Goal: Communication & Community: Answer question/provide support

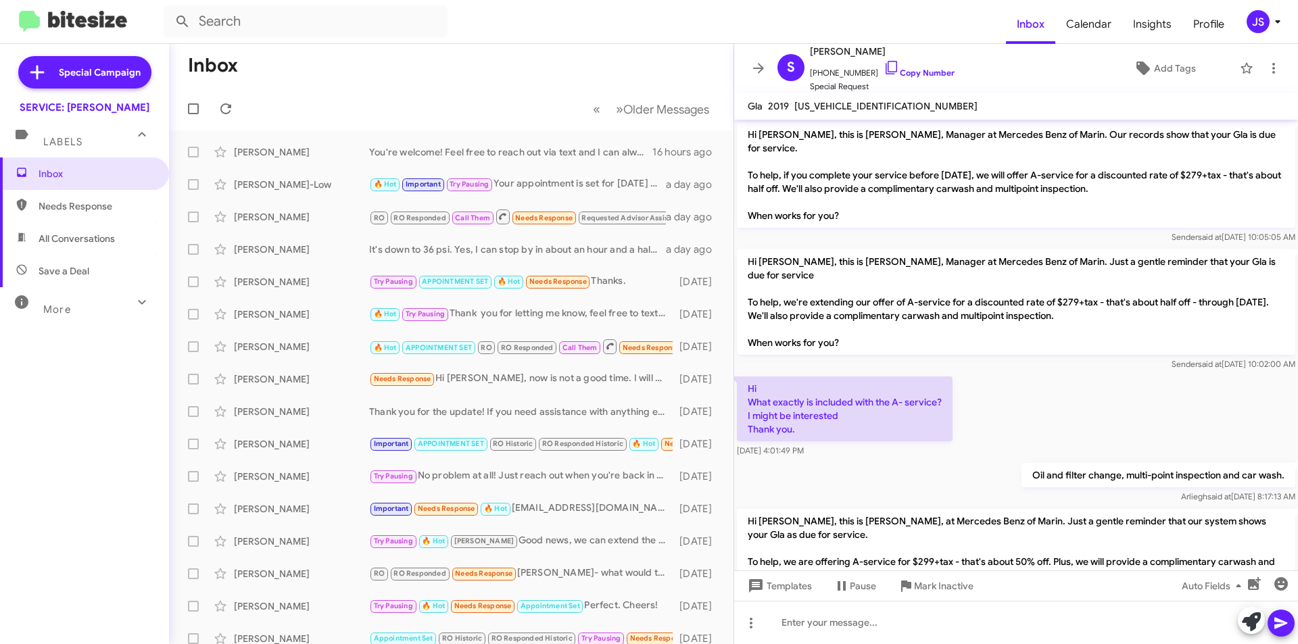
scroll to position [1577, 0]
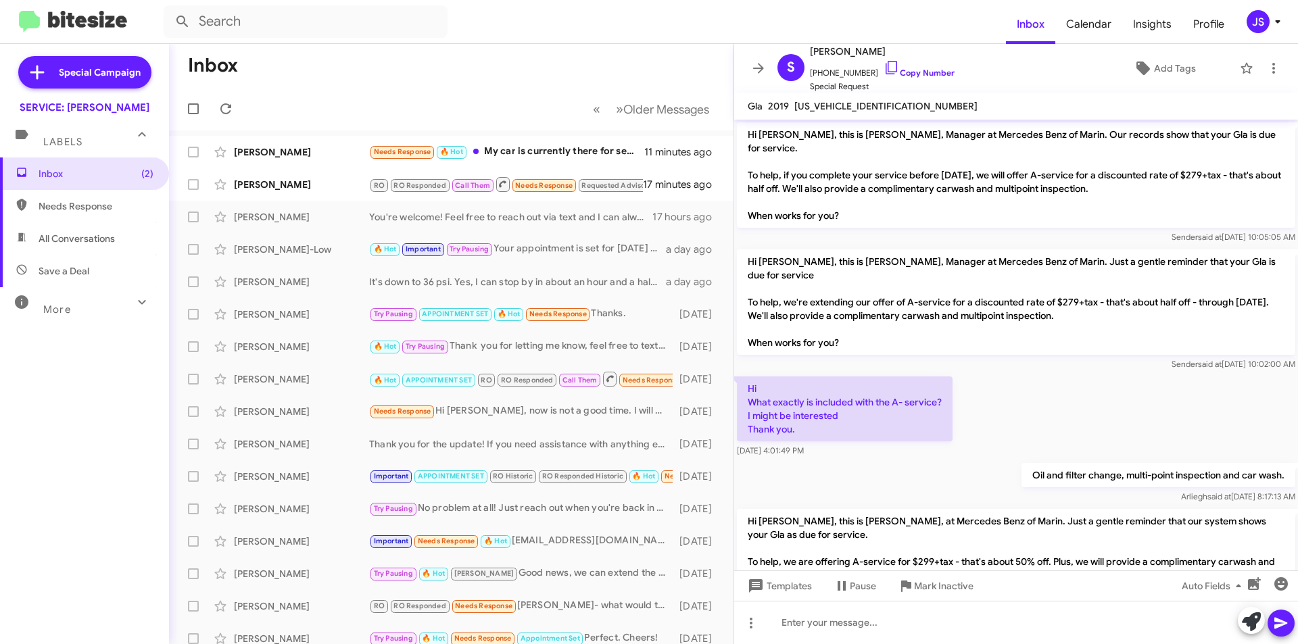
scroll to position [1577, 0]
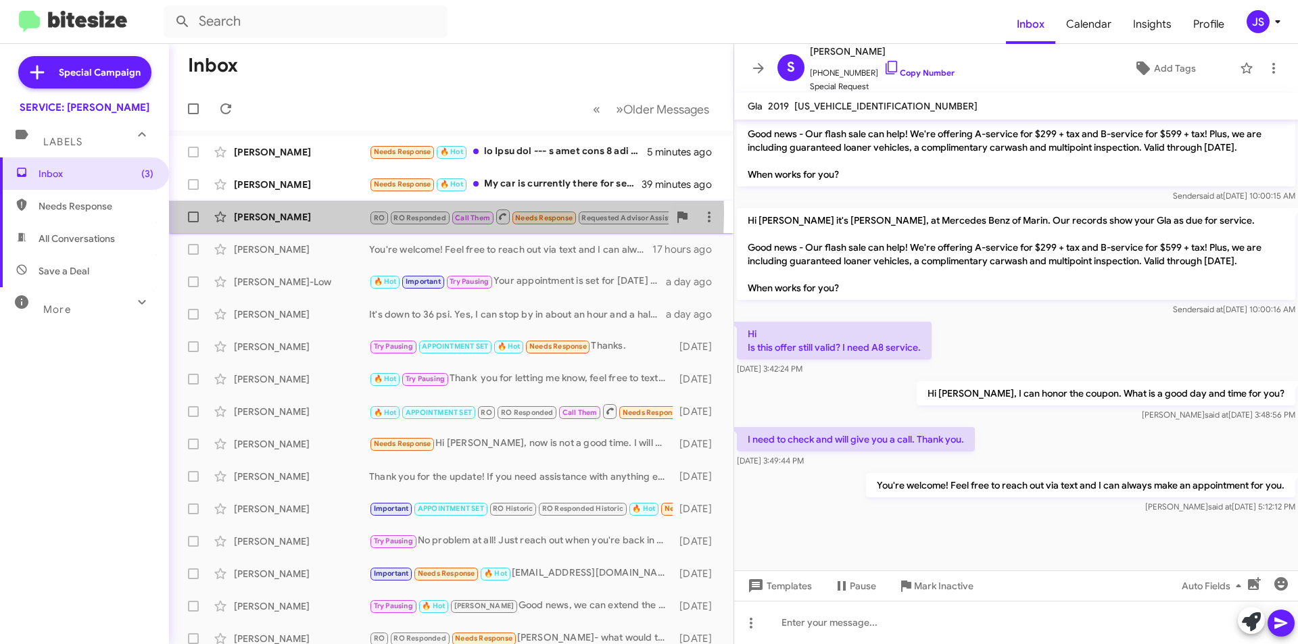
click at [355, 214] on div "[PERSON_NAME]" at bounding box center [301, 217] width 135 height 14
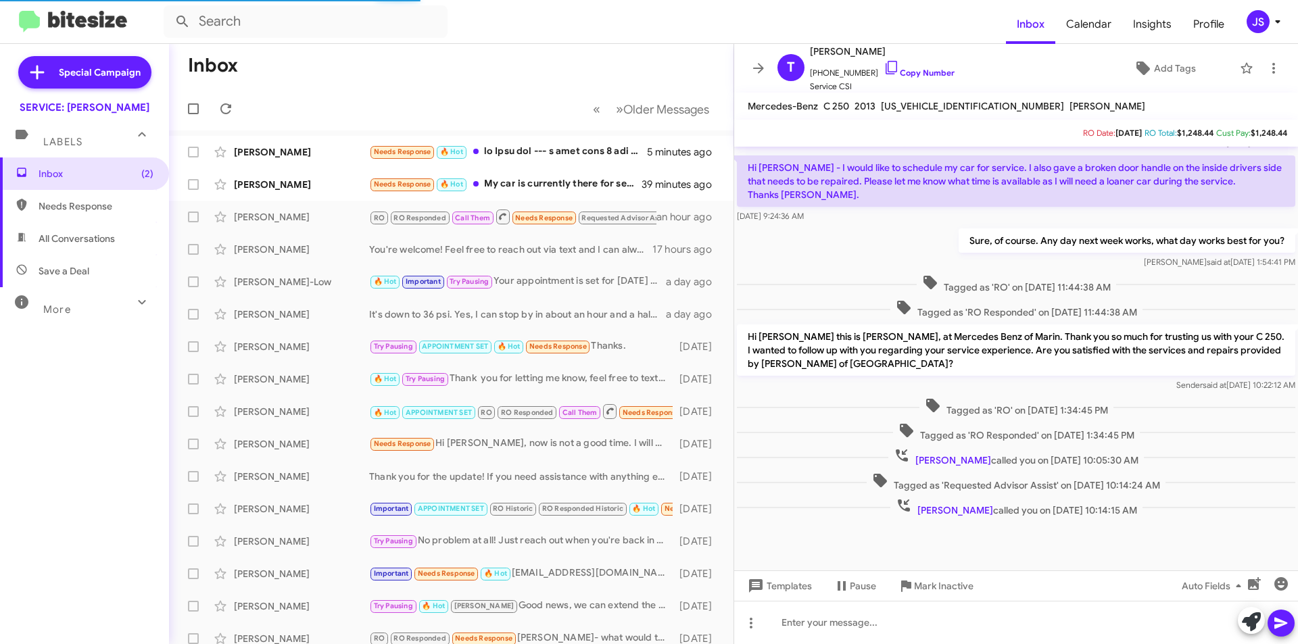
scroll to position [386, 0]
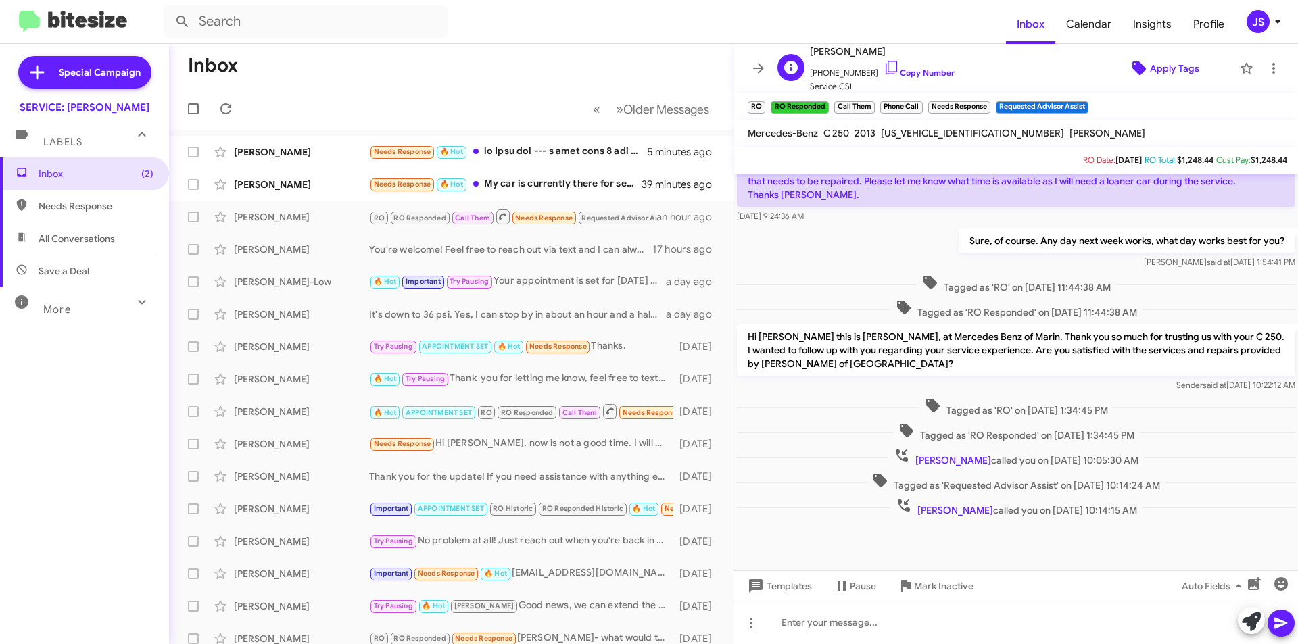
click at [1133, 72] on icon at bounding box center [1139, 69] width 14 height 14
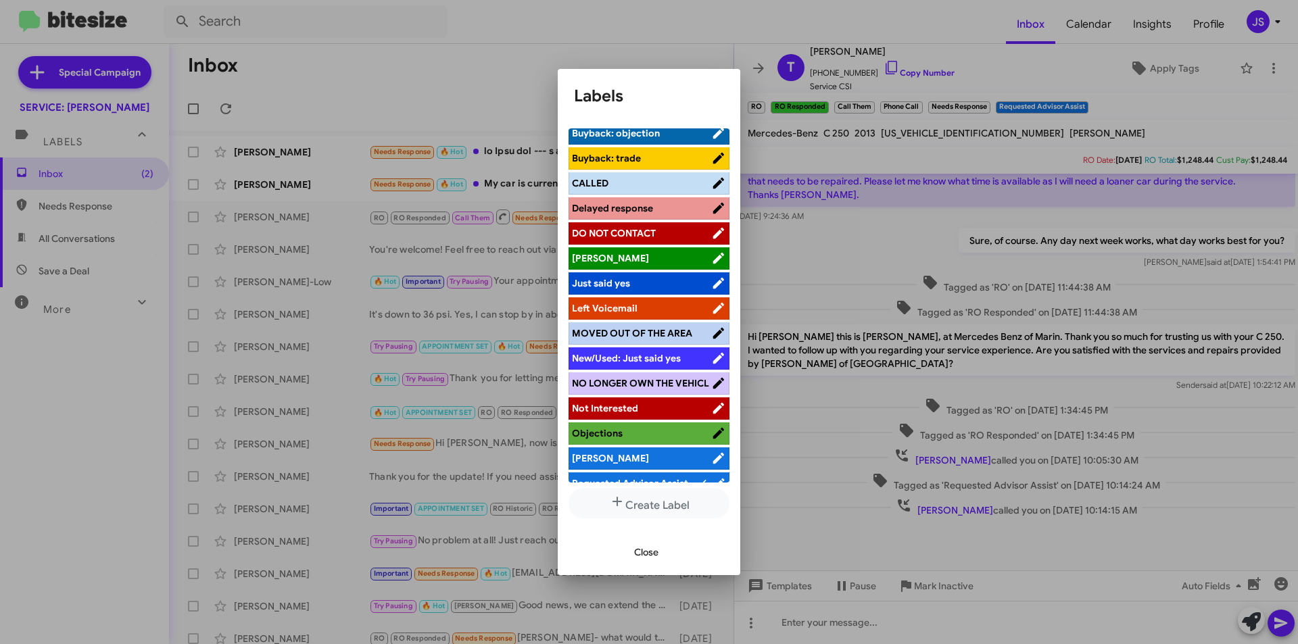
scroll to position [158, 0]
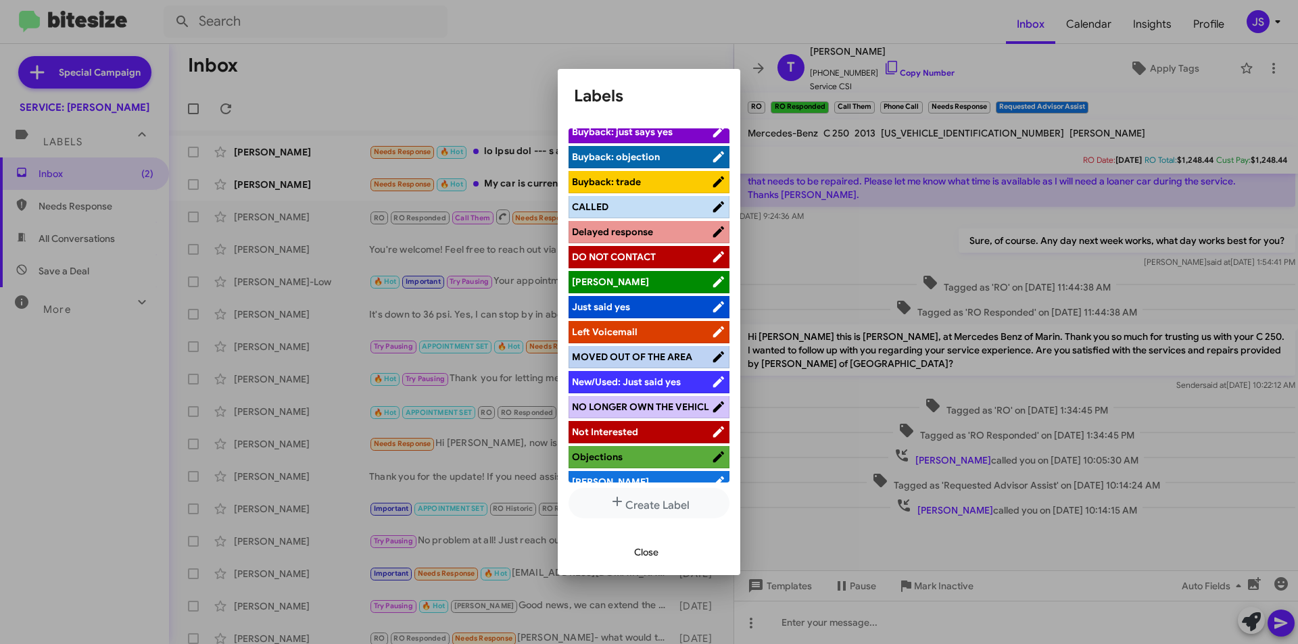
click at [596, 205] on span "CALLED" at bounding box center [590, 207] width 37 height 12
click at [631, 548] on button "Close" at bounding box center [646, 552] width 46 height 24
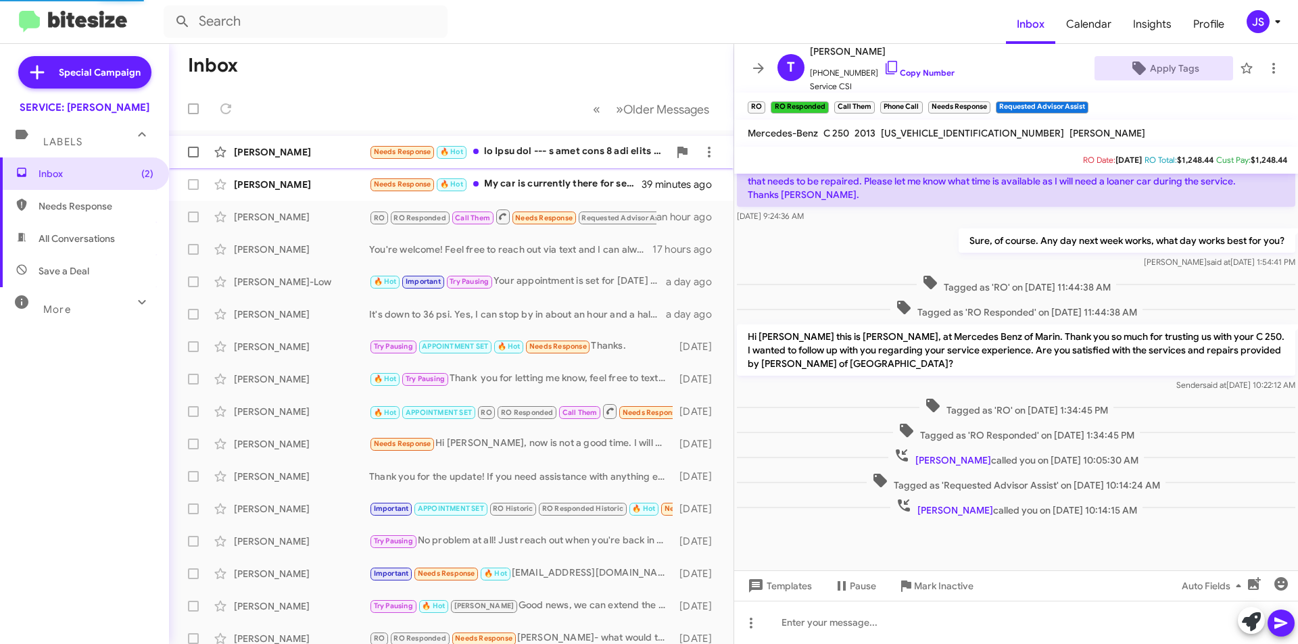
scroll to position [402, 0]
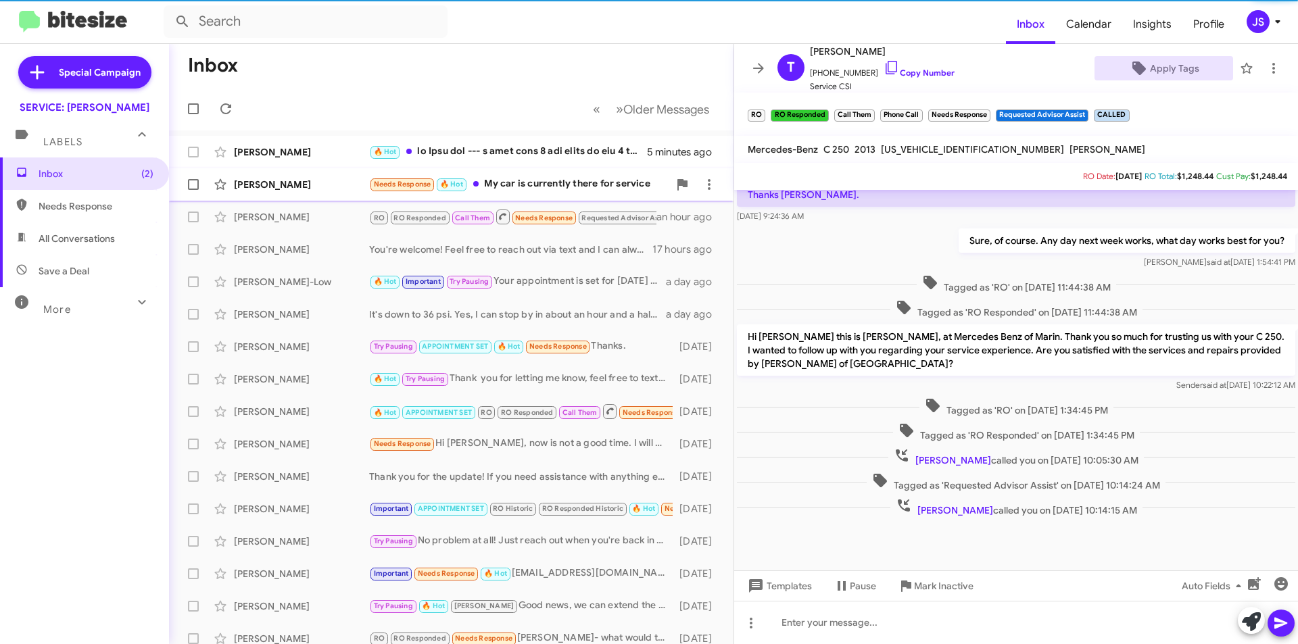
click at [289, 183] on div "[PERSON_NAME]" at bounding box center [301, 185] width 135 height 14
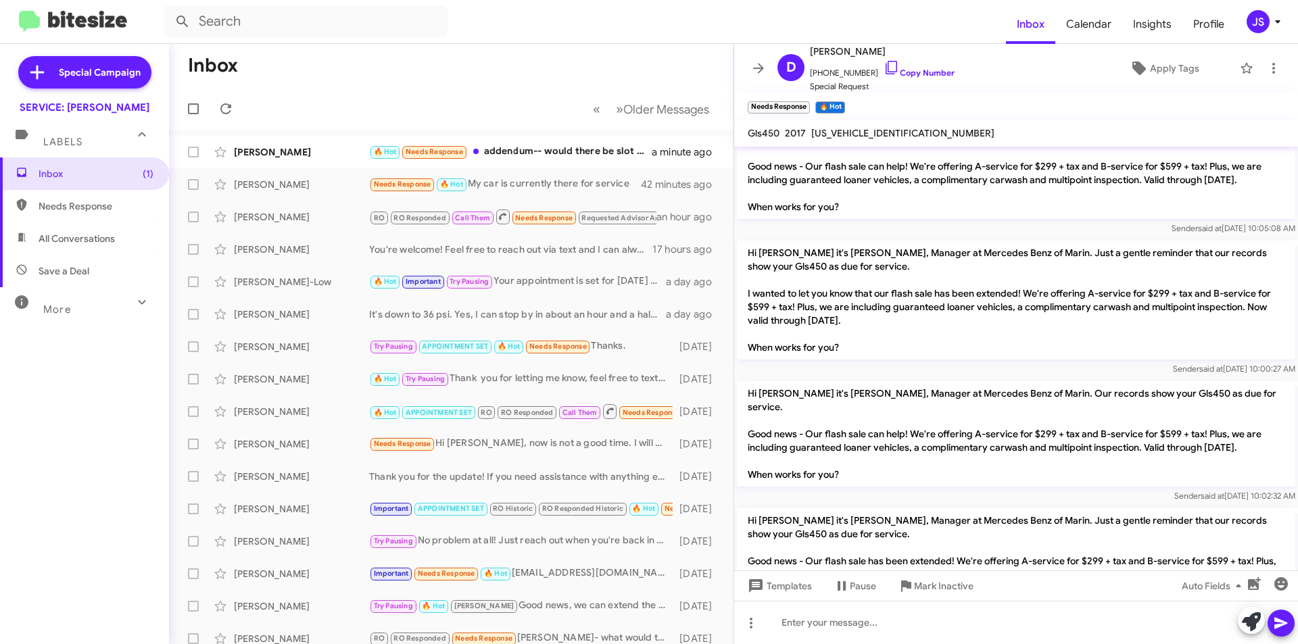
scroll to position [2743, 0]
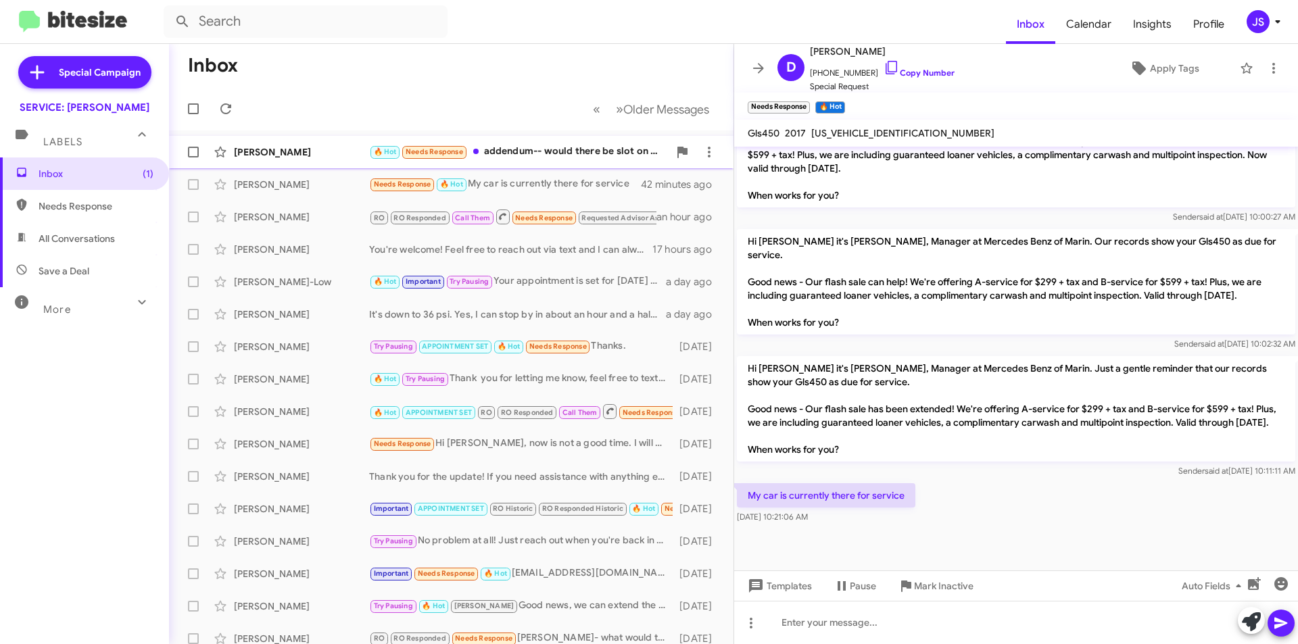
click at [329, 151] on div "[PERSON_NAME]" at bounding box center [301, 152] width 135 height 14
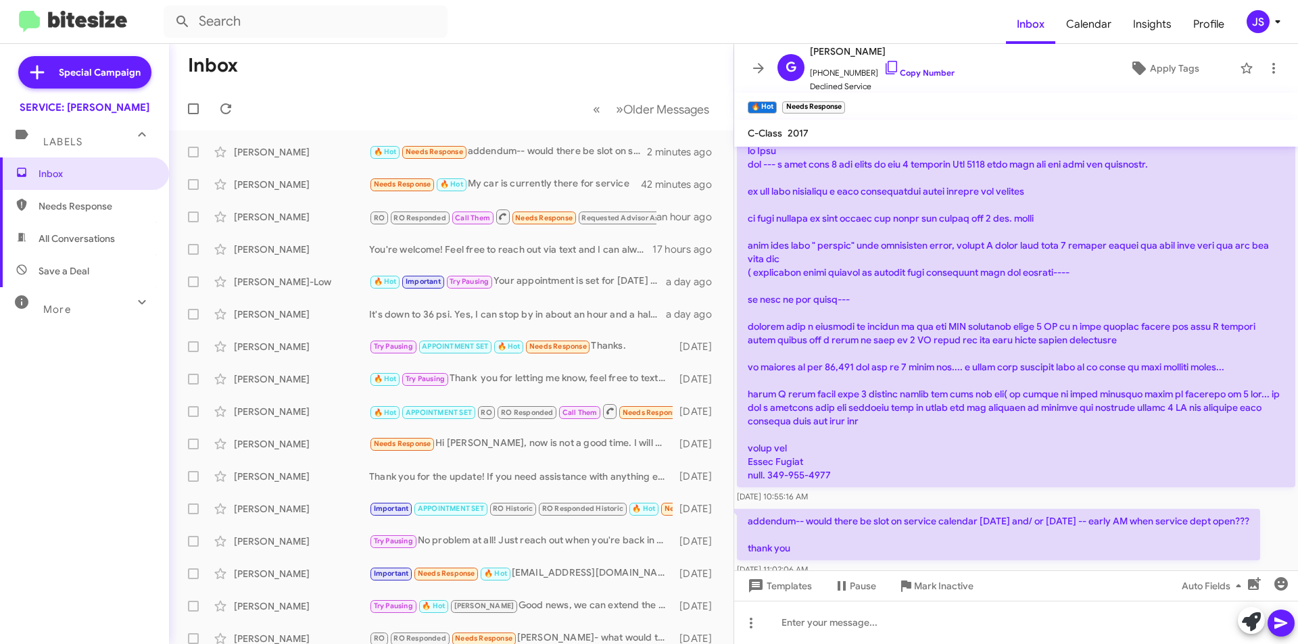
scroll to position [170, 0]
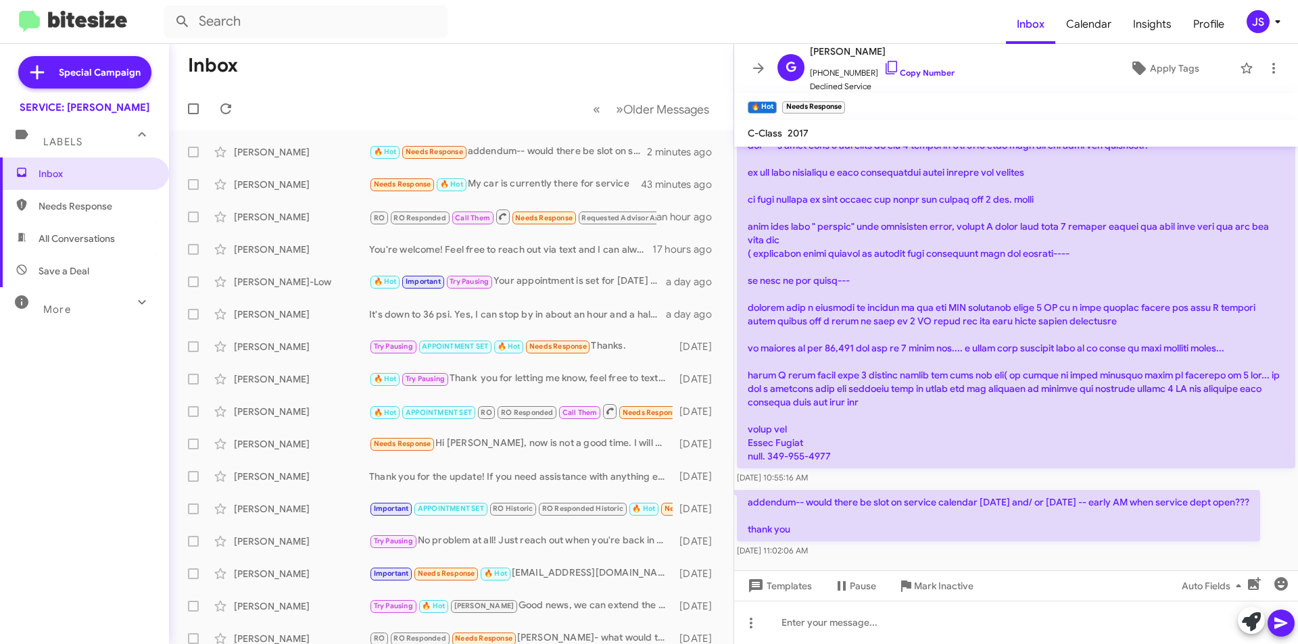
click at [1066, 487] on div "addendum-- would there be slot on service calendar Monday Sept 22 and/ or Tuesd…" at bounding box center [1016, 523] width 564 height 73
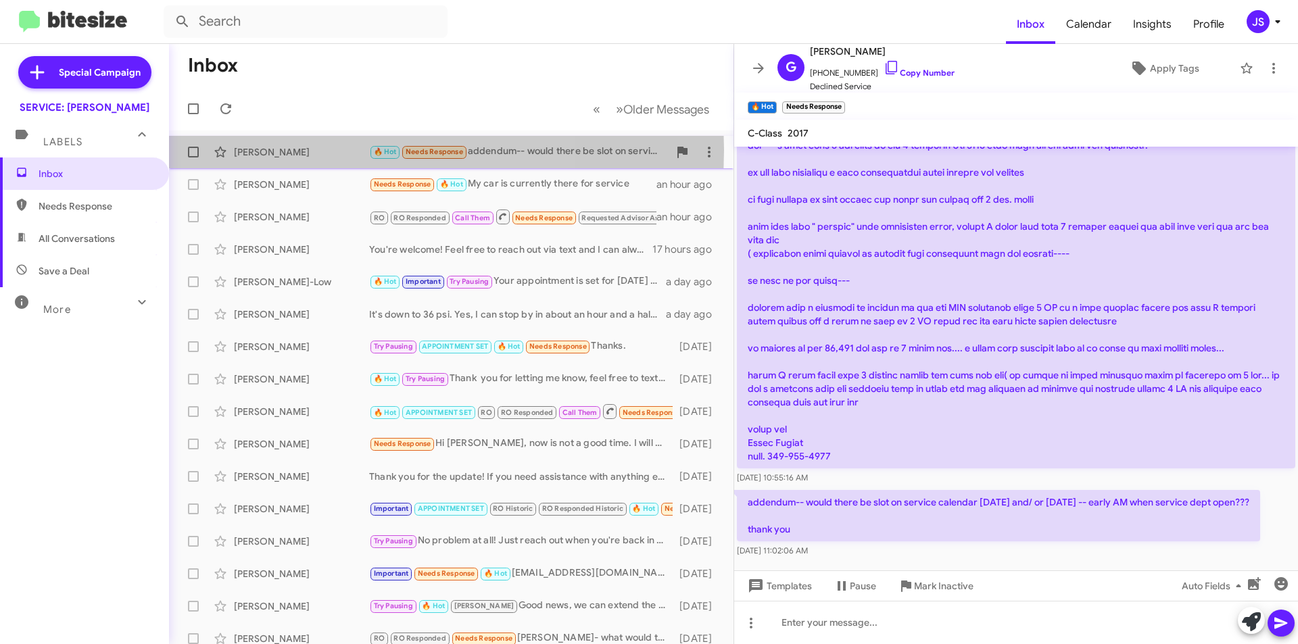
click at [306, 150] on div "[PERSON_NAME]" at bounding box center [301, 152] width 135 height 14
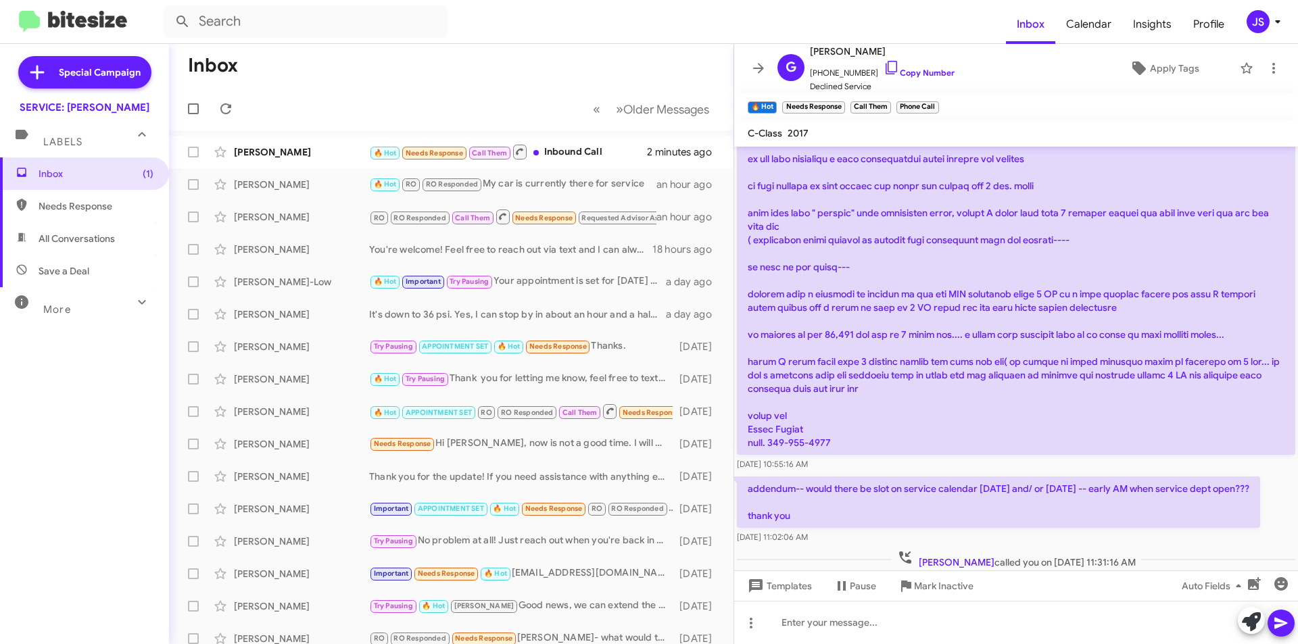
scroll to position [0, 0]
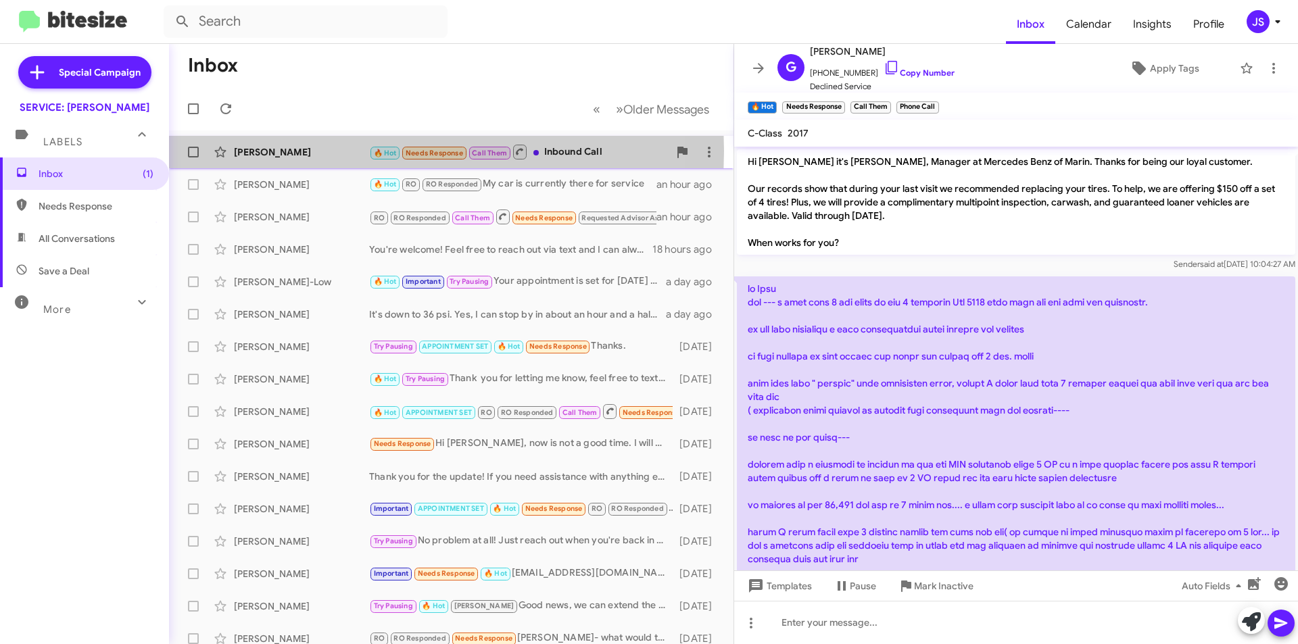
click at [274, 151] on div "[PERSON_NAME]" at bounding box center [301, 152] width 135 height 14
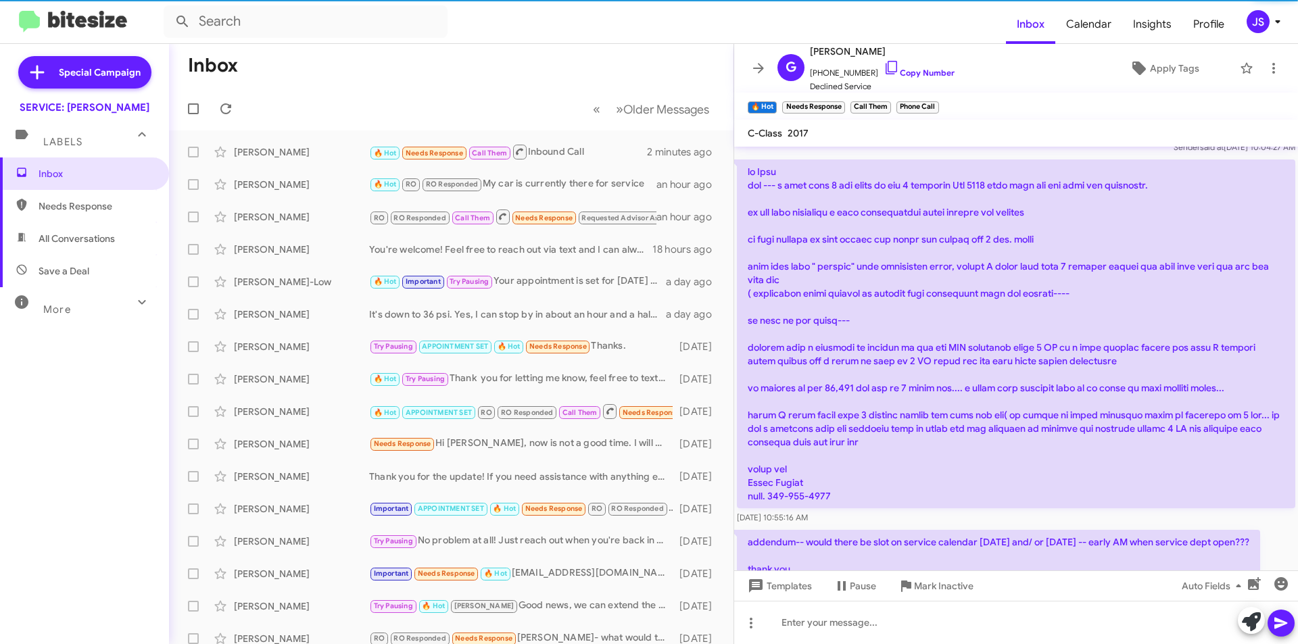
scroll to position [199, 0]
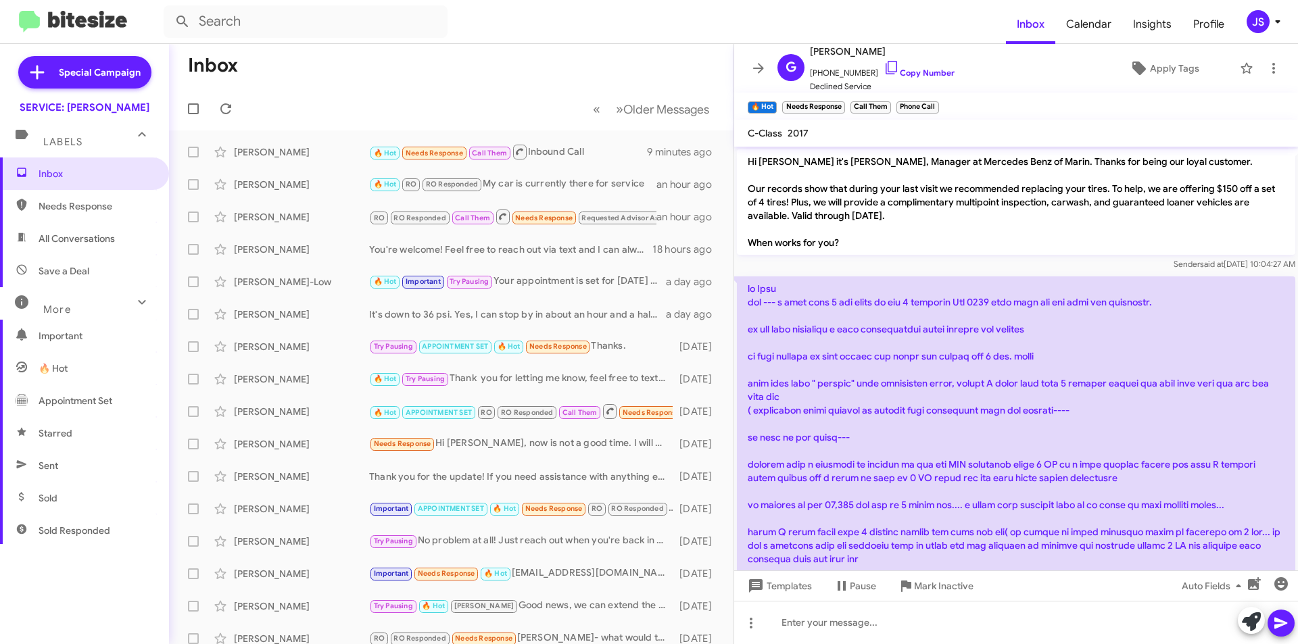
scroll to position [199, 0]
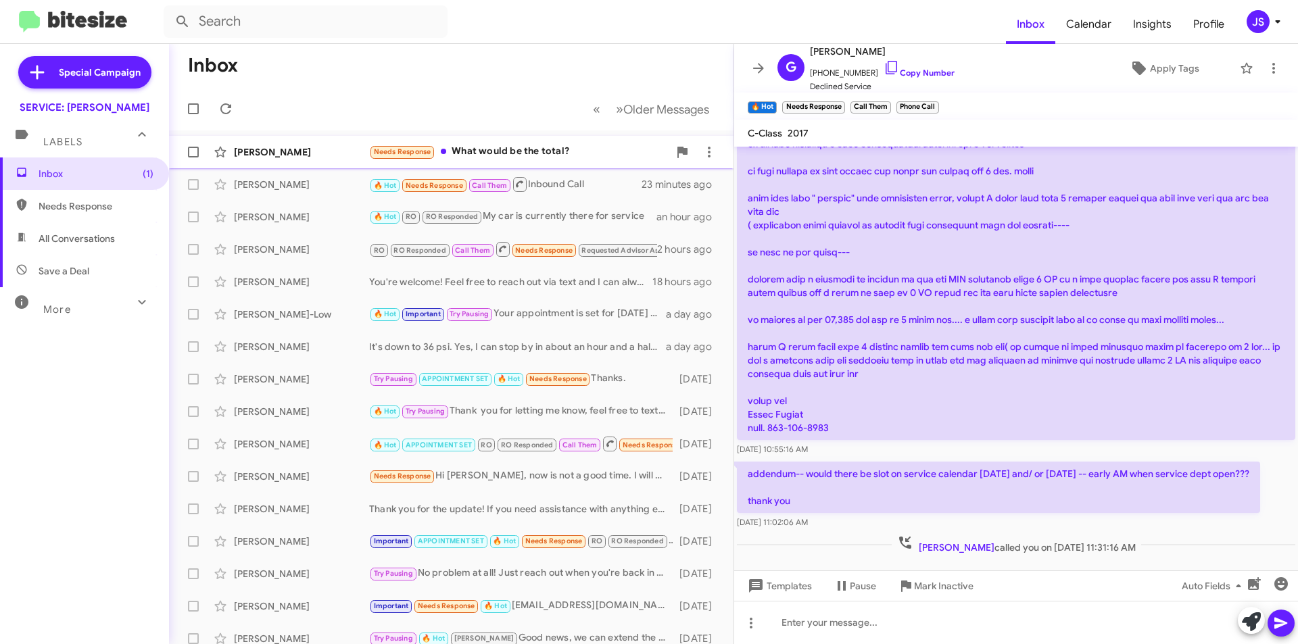
click at [276, 153] on div "[PERSON_NAME]" at bounding box center [301, 152] width 135 height 14
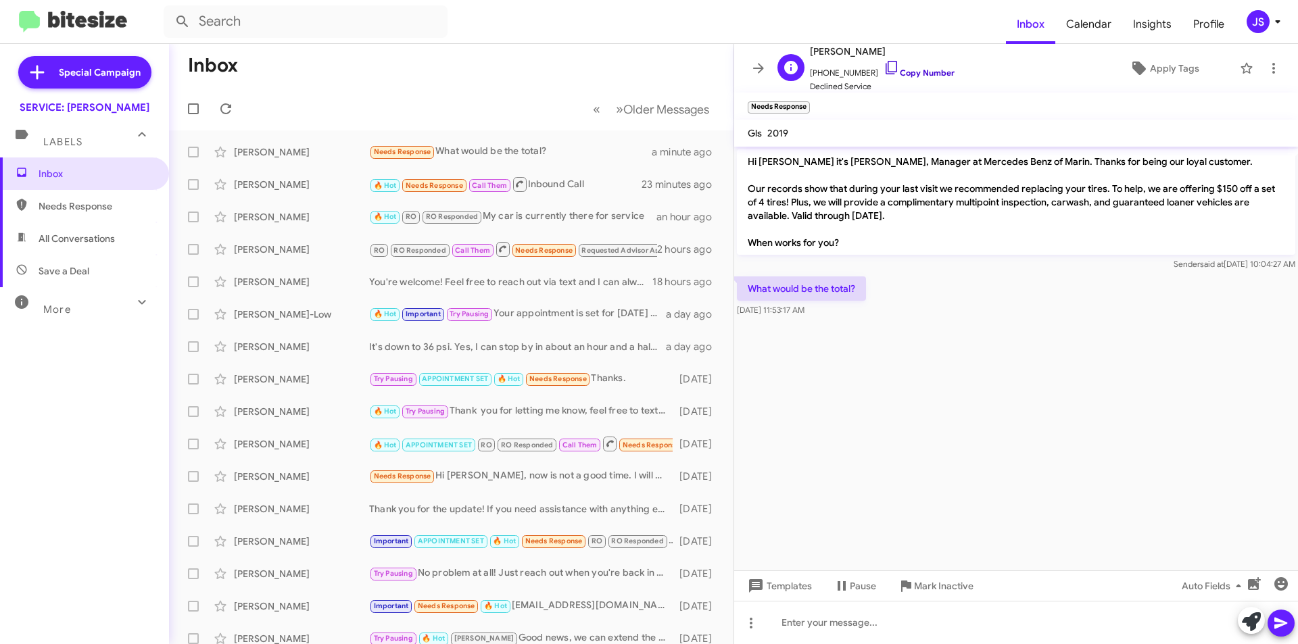
click at [884, 64] on icon at bounding box center [891, 67] width 16 height 16
click at [883, 64] on icon at bounding box center [891, 67] width 16 height 16
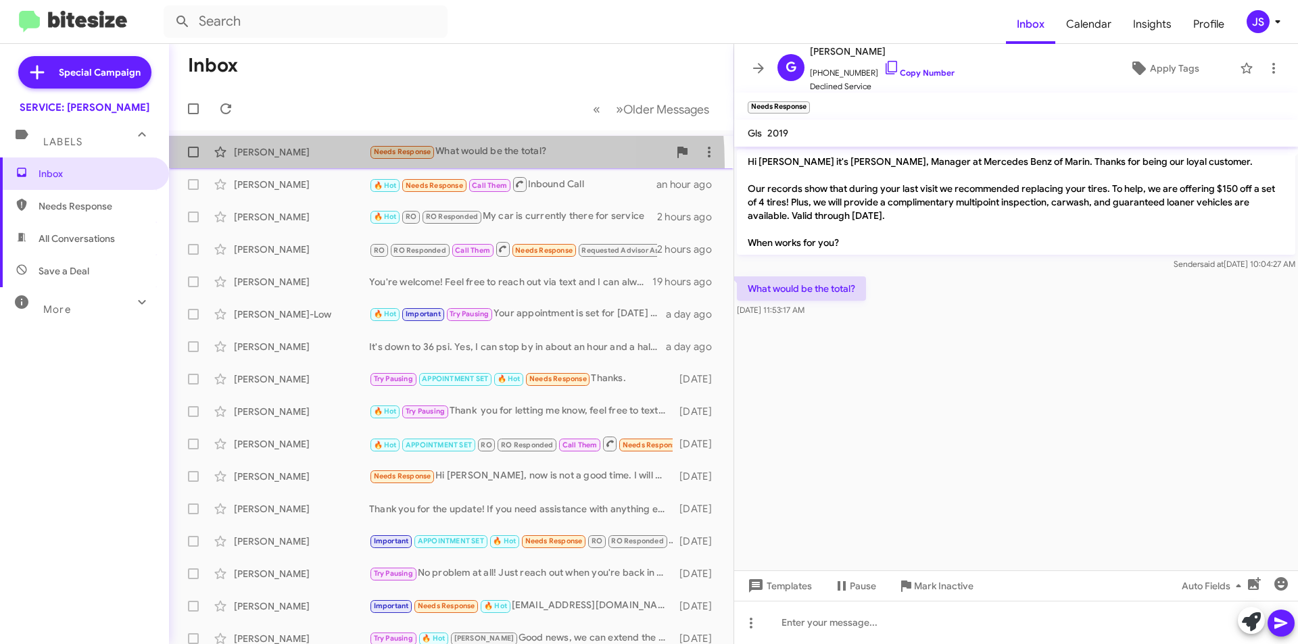
click at [337, 166] on span "Geoffrey Dewilde Needs Response What would be the total? 30 minutes ago" at bounding box center [451, 152] width 564 height 32
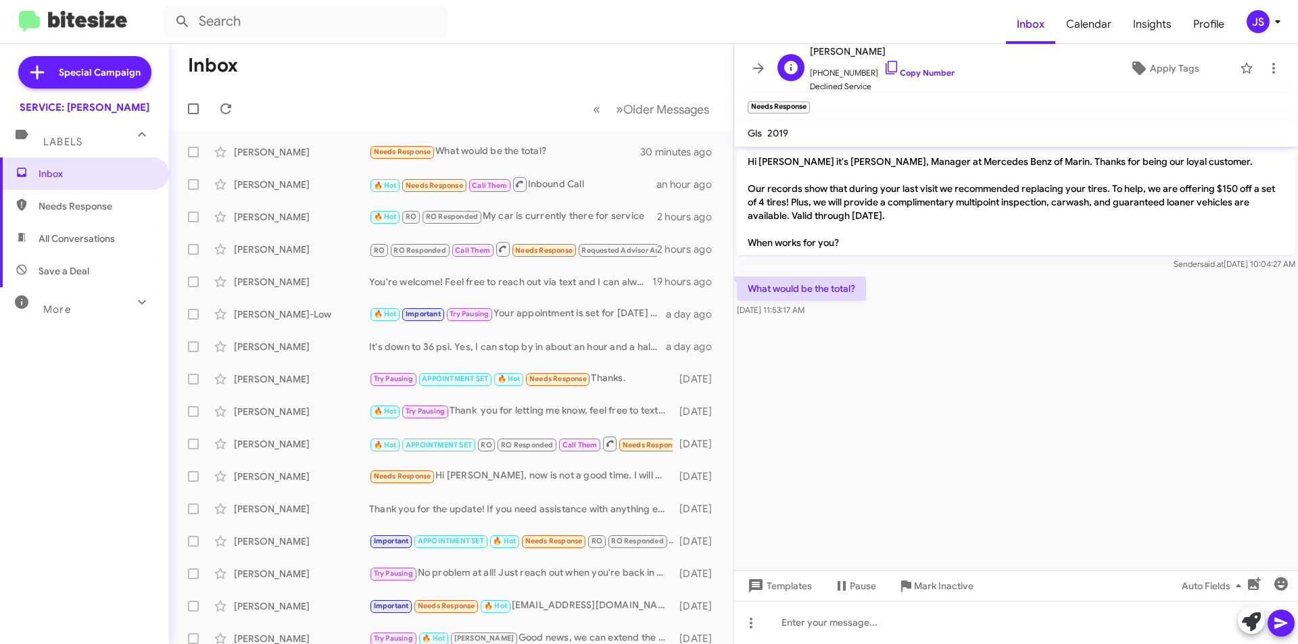
click at [890, 62] on span "+19176759809 Copy Number" at bounding box center [882, 69] width 145 height 20
click at [883, 67] on icon at bounding box center [891, 67] width 16 height 16
click at [333, 159] on div "Geoffrey Dewilde Needs Response What would be the total? 32 minutes ago" at bounding box center [451, 152] width 543 height 27
click at [883, 65] on icon at bounding box center [891, 67] width 16 height 16
